Goal: Information Seeking & Learning: Learn about a topic

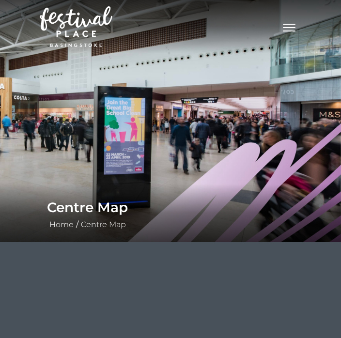
click at [69, 213] on h1 "Centre Map" at bounding box center [170, 207] width 247 height 23
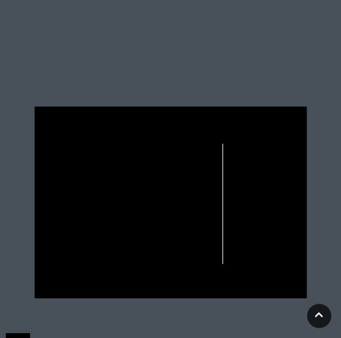
scroll to position [254, 0]
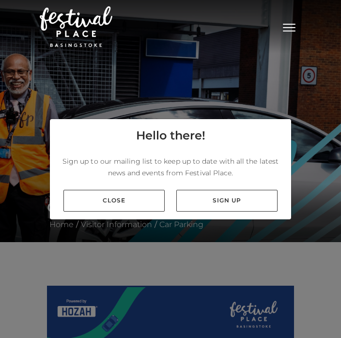
click at [101, 211] on link "Close" at bounding box center [113, 201] width 101 height 22
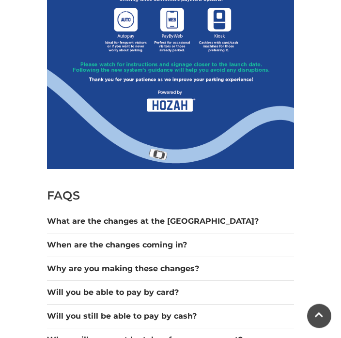
scroll to position [519, 0]
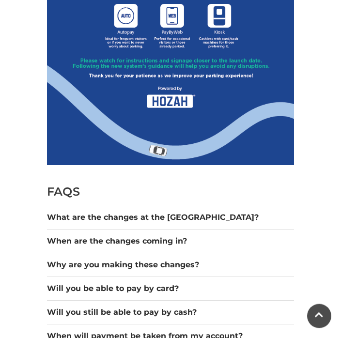
click at [112, 218] on button "What are the changes at the [GEOGRAPHIC_DATA]?" at bounding box center [170, 218] width 247 height 12
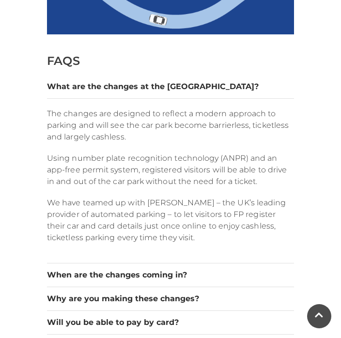
scroll to position [656, 0]
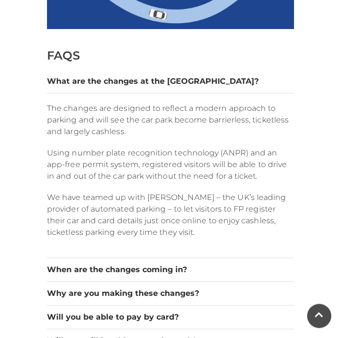
click at [93, 271] on button "When are the changes coming in?" at bounding box center [170, 271] width 247 height 12
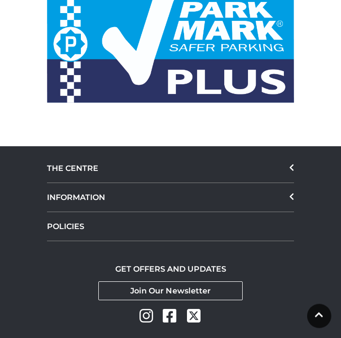
scroll to position [2765, 0]
click at [291, 193] on icon at bounding box center [291, 197] width 5 height 8
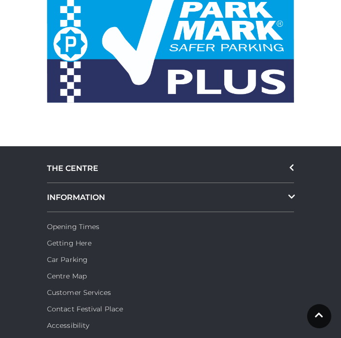
click at [58, 255] on link "Car Parking" at bounding box center [67, 259] width 41 height 9
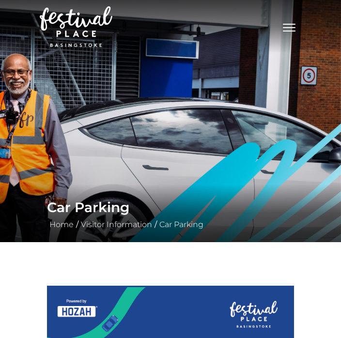
click at [177, 229] on link "Car Parking" at bounding box center [181, 224] width 49 height 9
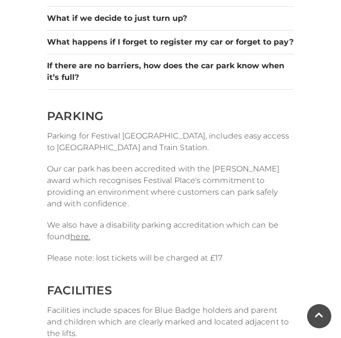
scroll to position [1000, 0]
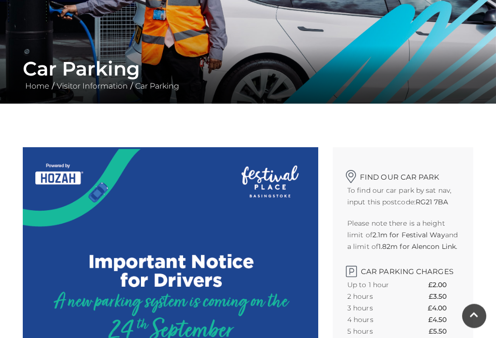
scroll to position [139, 0]
click at [77, 85] on link "Visitor Information" at bounding box center [92, 85] width 76 height 9
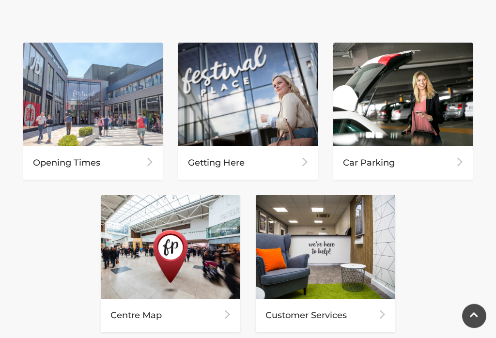
scroll to position [450, 0]
click at [382, 106] on img at bounding box center [403, 95] width 140 height 104
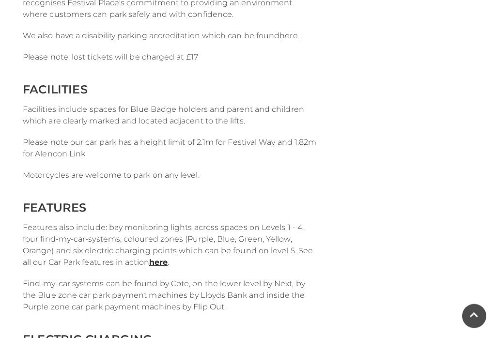
scroll to position [1183, 0]
